Goal: Navigation & Orientation: Find specific page/section

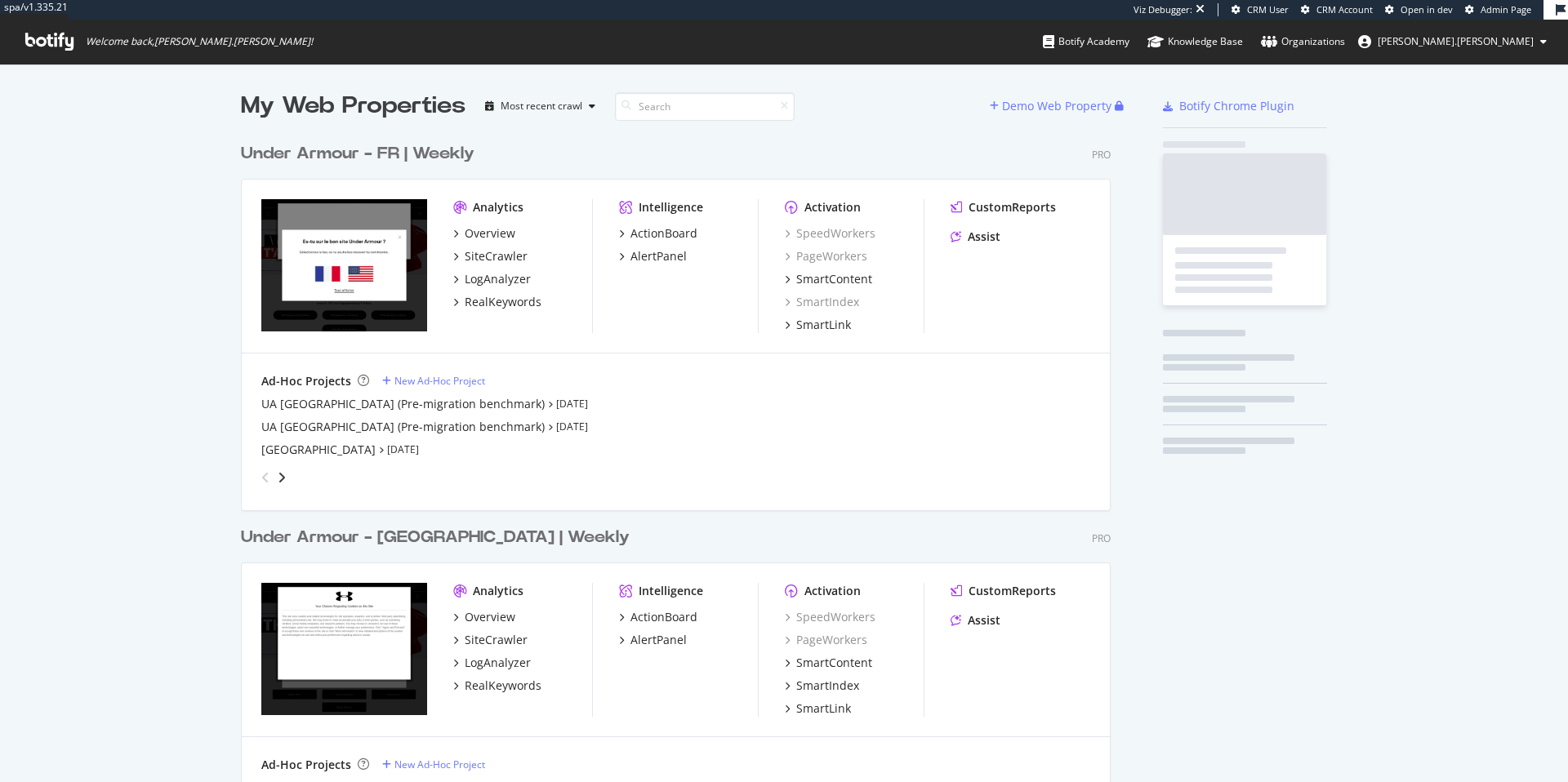
scroll to position [1140, 871]
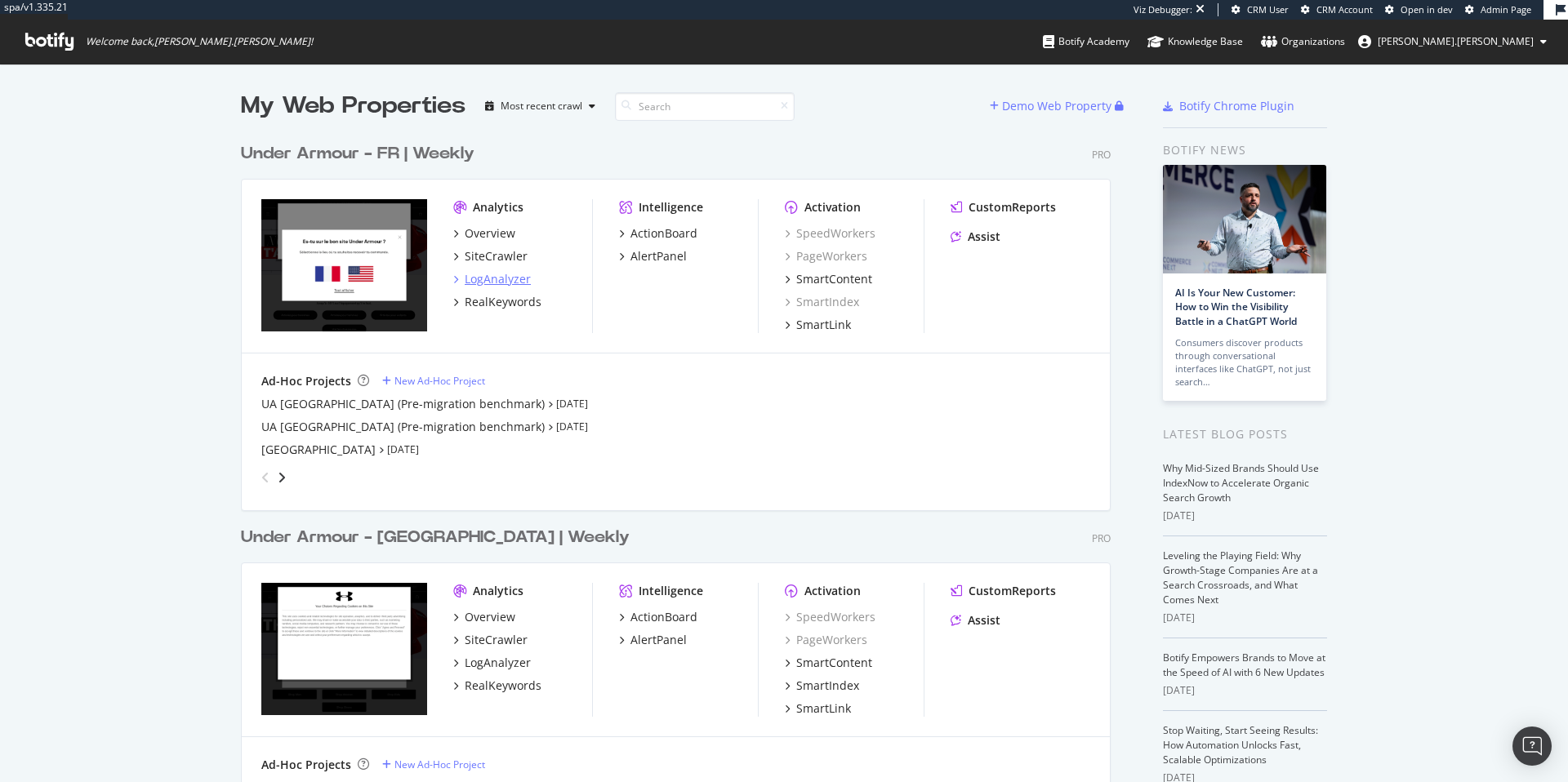
click at [486, 281] on div "LogAnalyzer" at bounding box center [497, 278] width 66 height 16
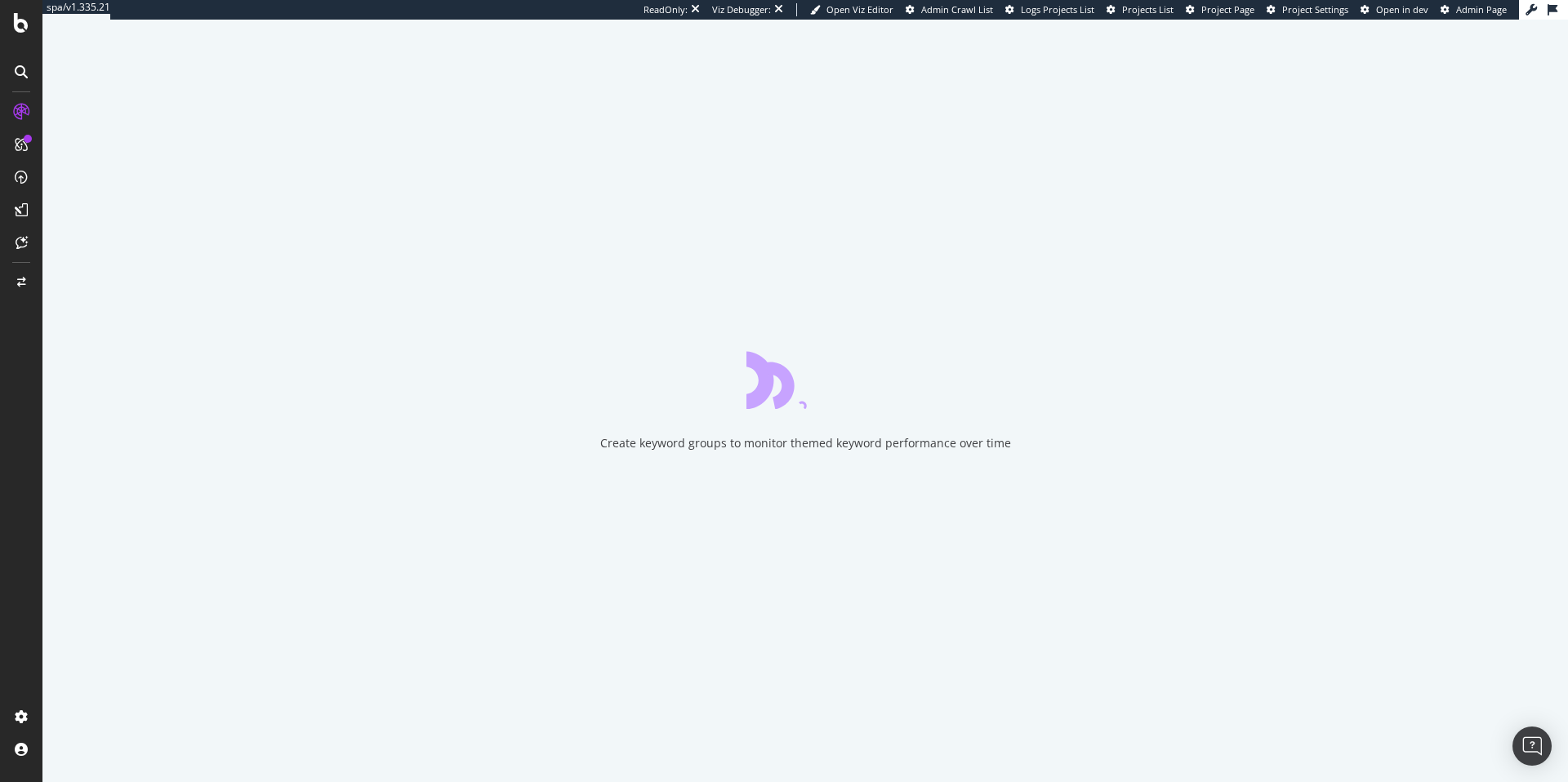
click at [1217, 12] on span "Project Page" at bounding box center [1228, 9] width 53 height 12
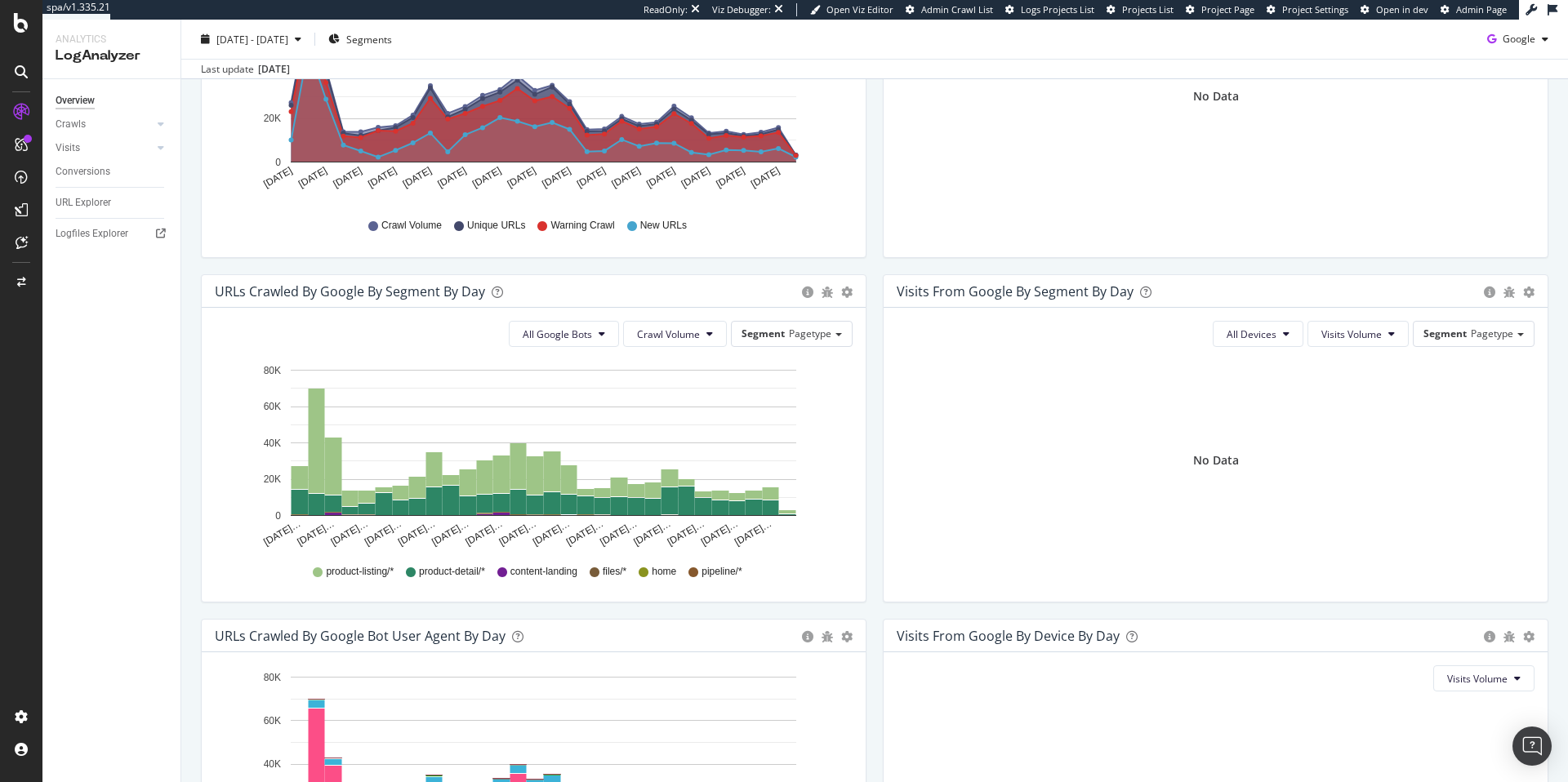
scroll to position [378, 0]
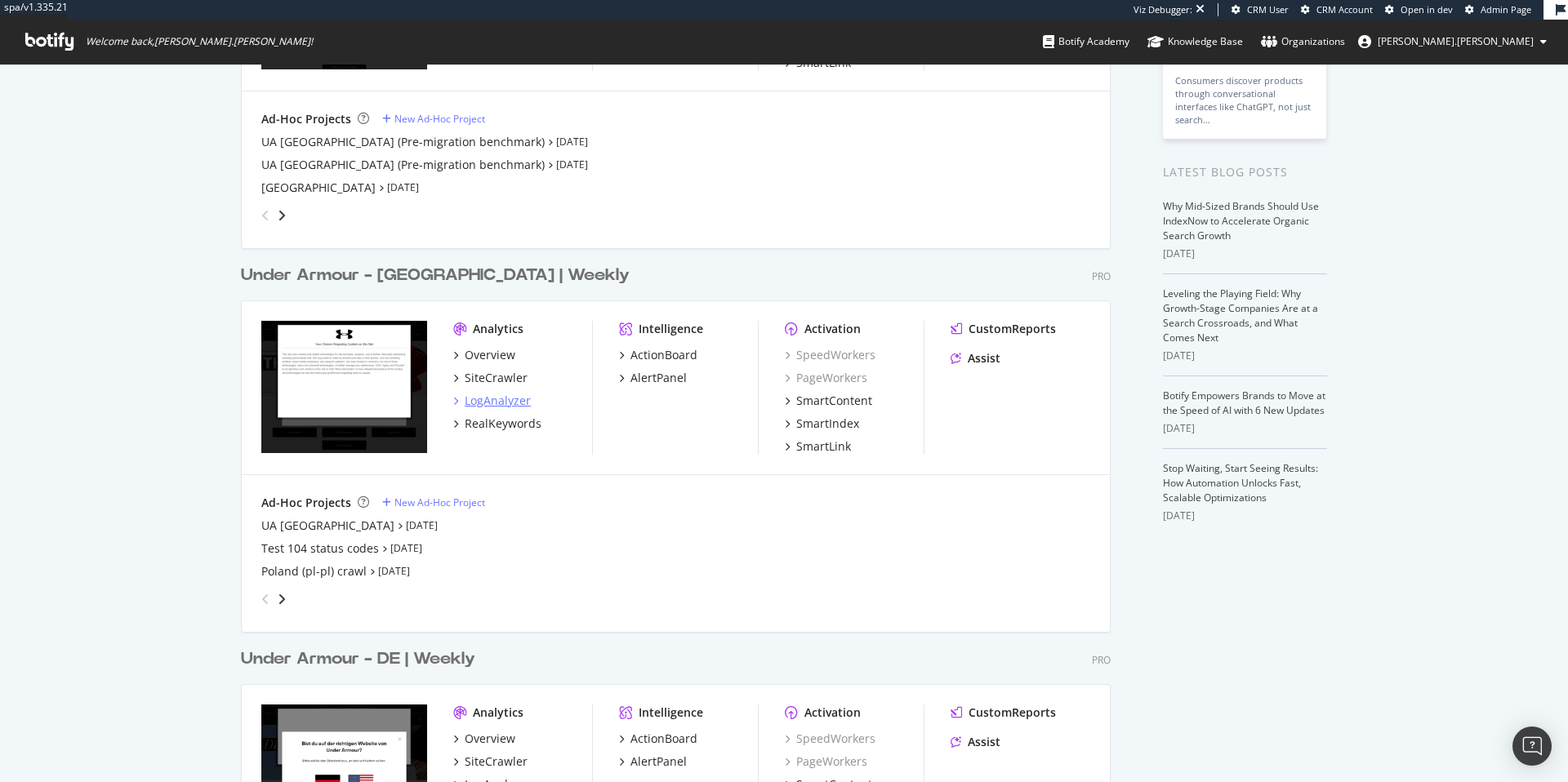
scroll to position [518, 0]
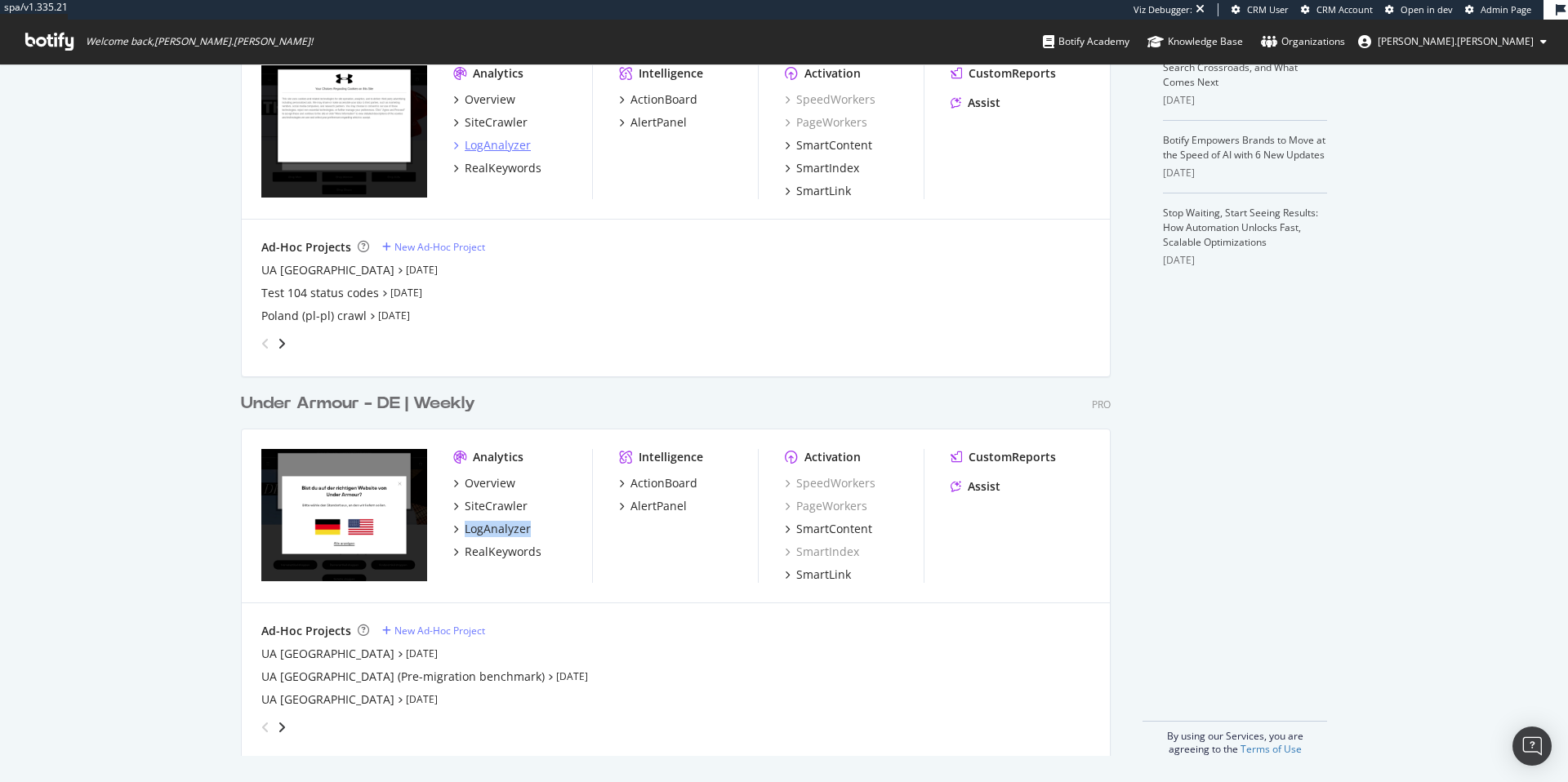
click at [509, 146] on div "LogAnalyzer" at bounding box center [497, 145] width 66 height 16
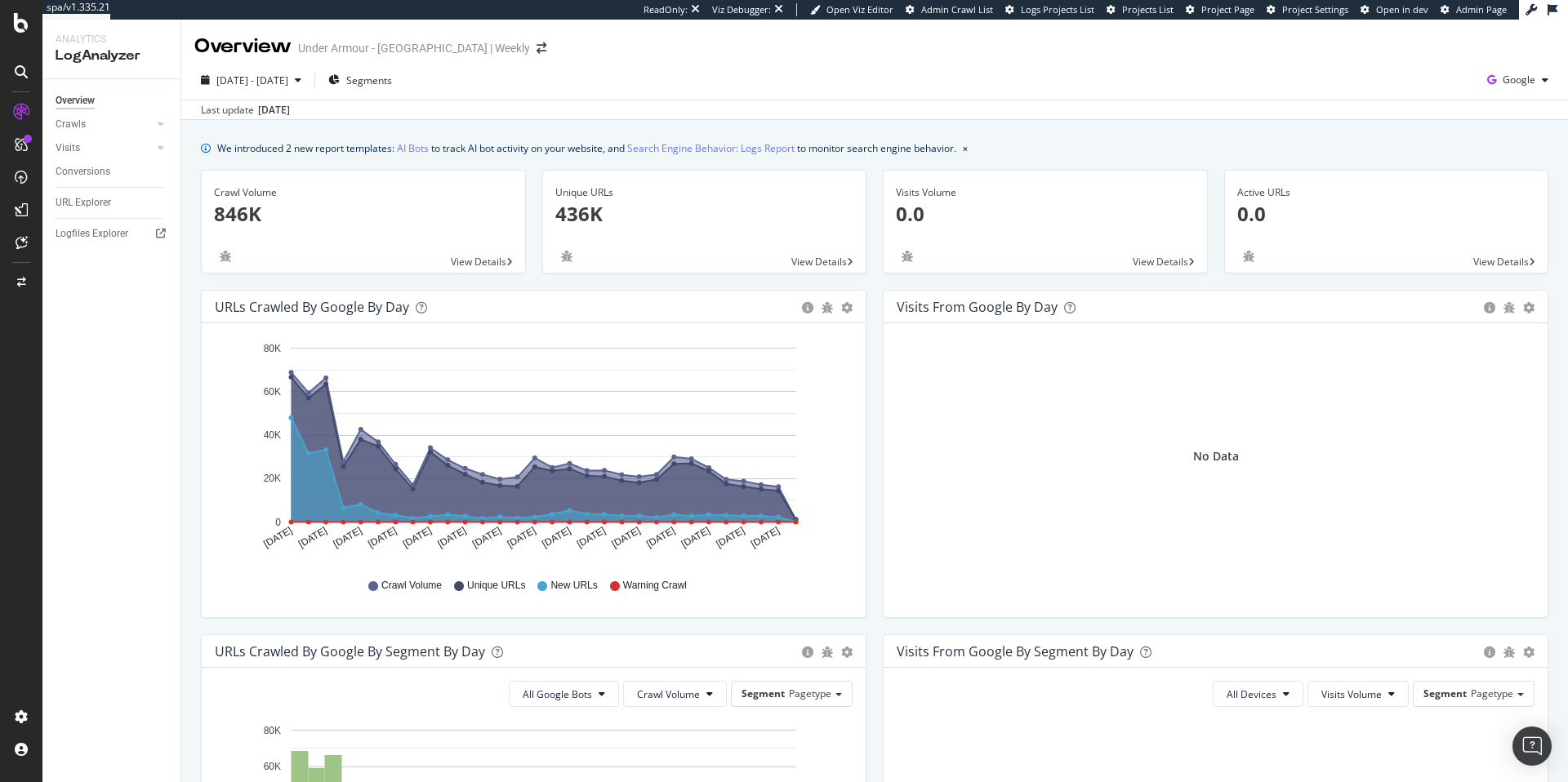
click at [1216, 8] on span "Project Page" at bounding box center [1228, 9] width 53 height 12
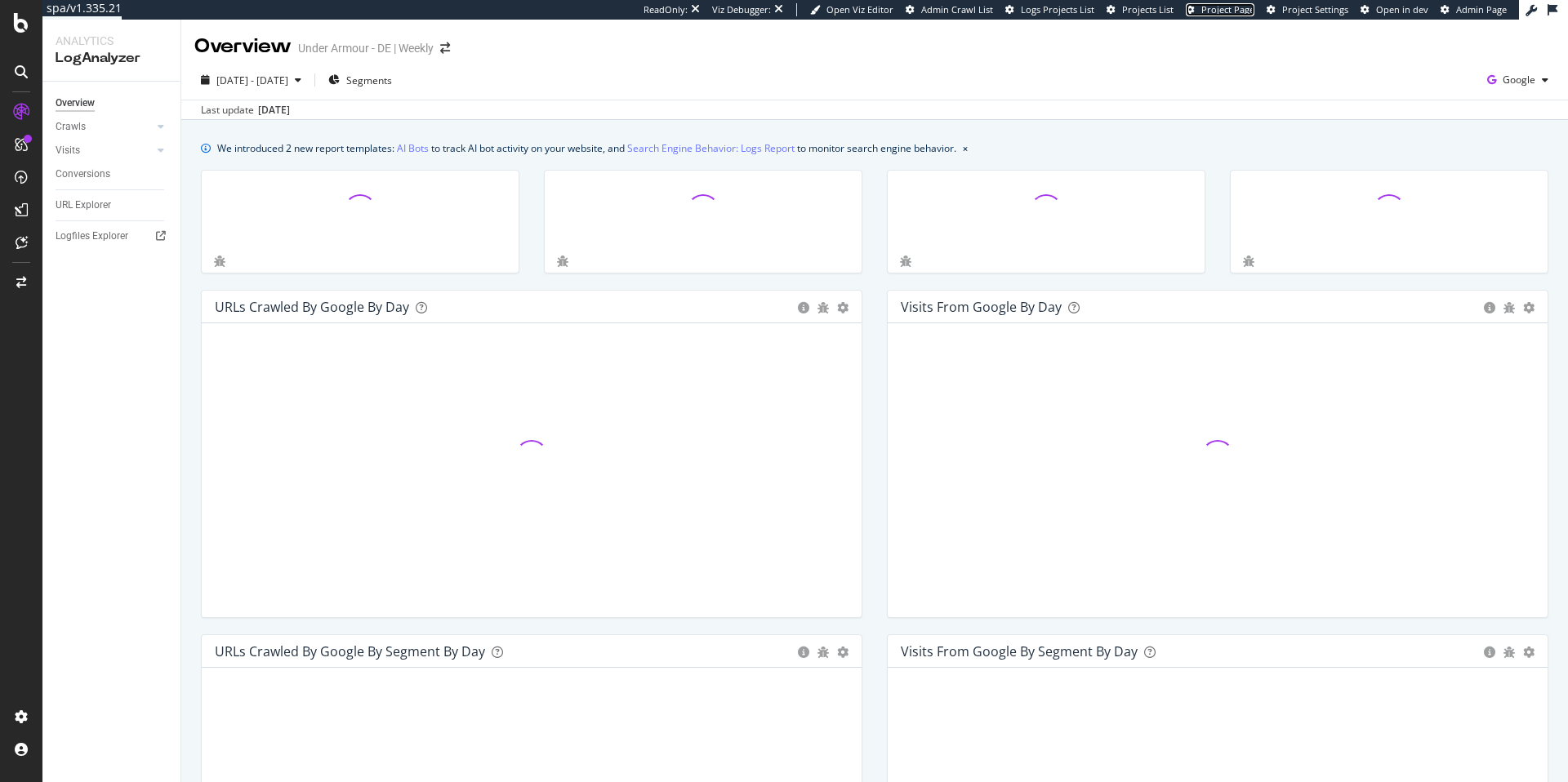
click at [1240, 11] on span "Project Page" at bounding box center [1228, 9] width 53 height 12
